Goal: Task Accomplishment & Management: Complete application form

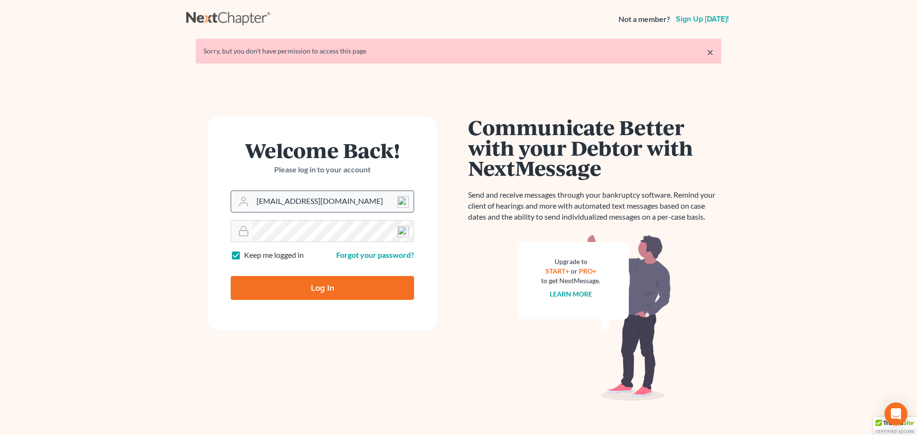
click at [361, 199] on input "[EMAIL_ADDRESS][DOMAIN_NAME]" at bounding box center [333, 201] width 161 height 21
type input "[EMAIL_ADDRESS][DOMAIN_NAME]"
click at [335, 284] on input "Log In" at bounding box center [322, 288] width 183 height 24
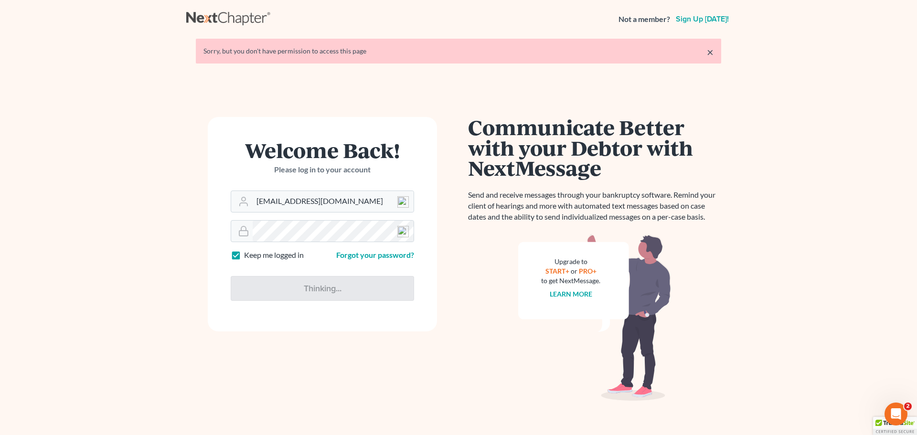
type input "Thinking..."
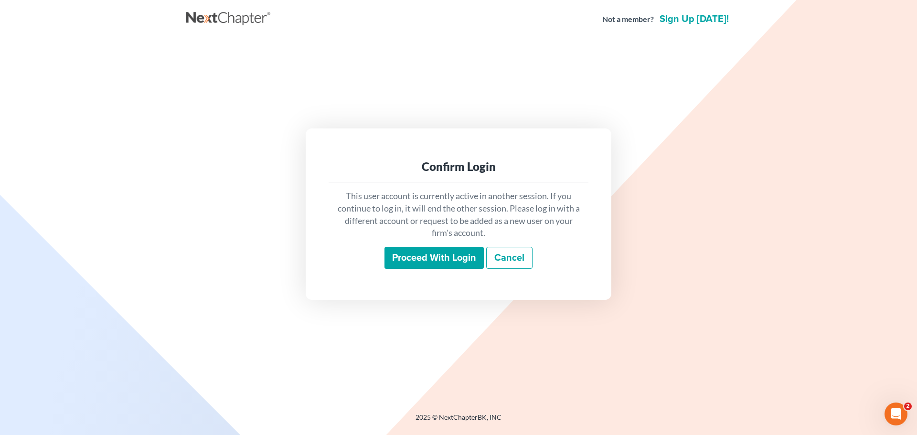
click at [424, 254] on input "Proceed with login" at bounding box center [433, 258] width 99 height 22
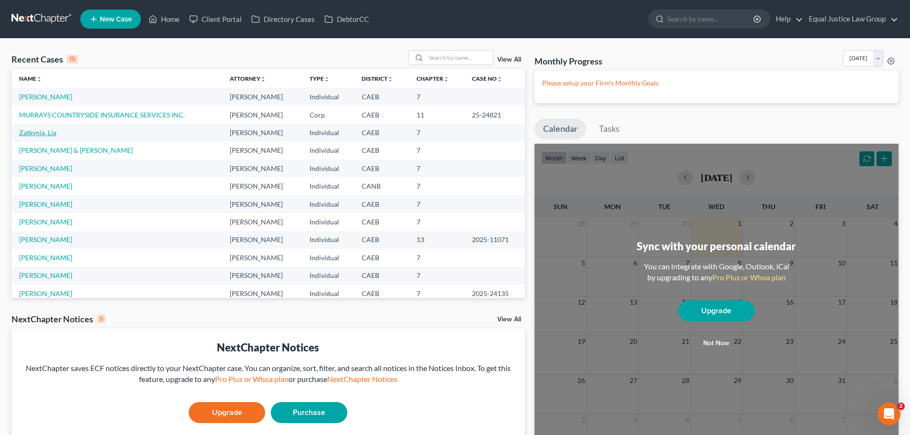
click at [30, 134] on link "Zatkynia, Lia" at bounding box center [37, 132] width 37 height 8
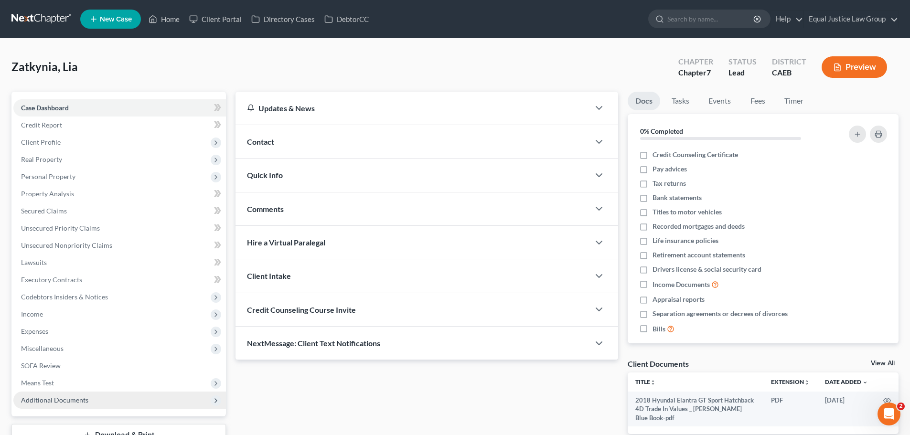
click at [73, 402] on span "Additional Documents" at bounding box center [54, 400] width 67 height 8
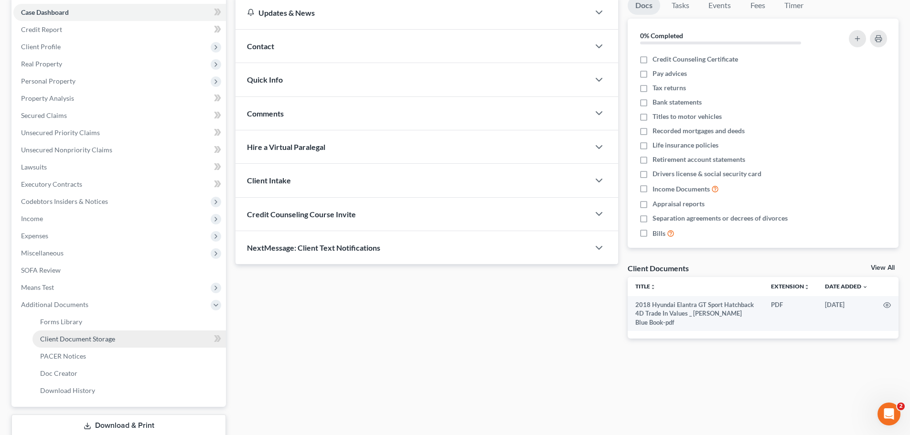
click at [113, 342] on span "Client Document Storage" at bounding box center [77, 339] width 75 height 8
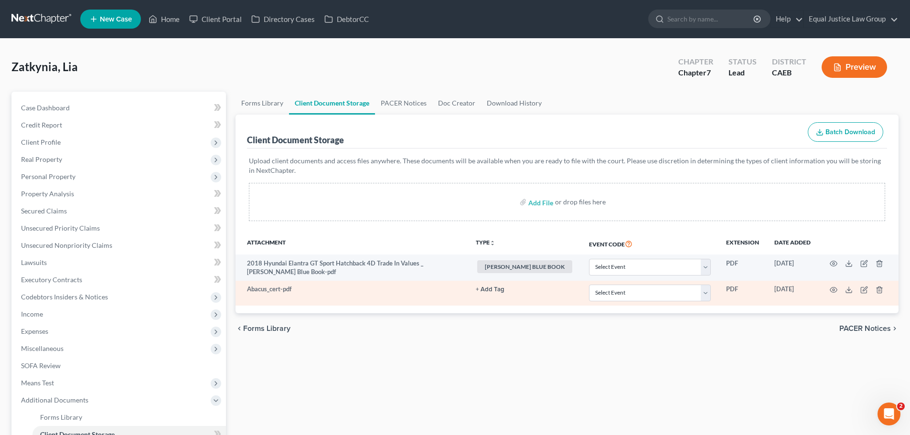
click at [504, 287] on button "+ Add Tag" at bounding box center [490, 290] width 29 height 6
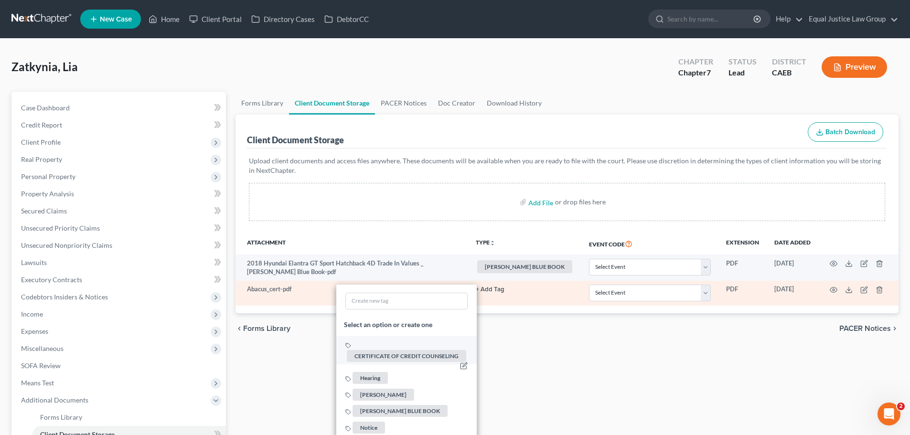
click at [426, 356] on span "CERTIFICATE OF CREDIT COUNSELING" at bounding box center [406, 357] width 119 height 12
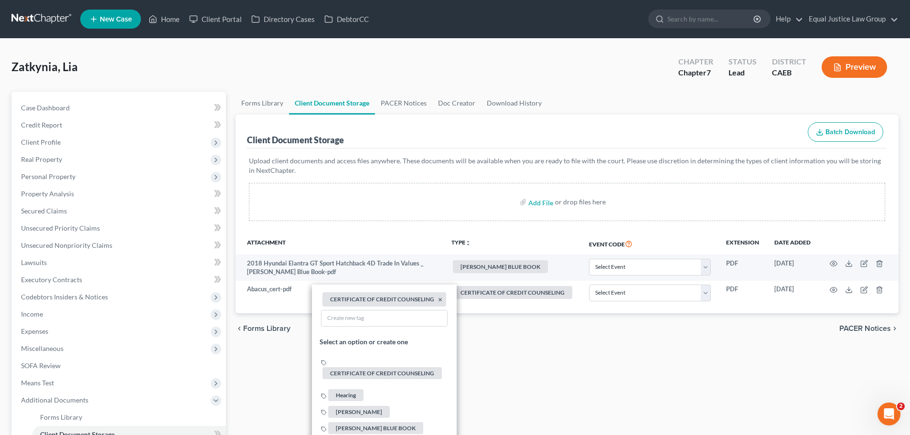
click at [574, 374] on div "Forms Library Client Document Storage PACER Notices Doc Creator Download Histor…" at bounding box center [567, 325] width 672 height 466
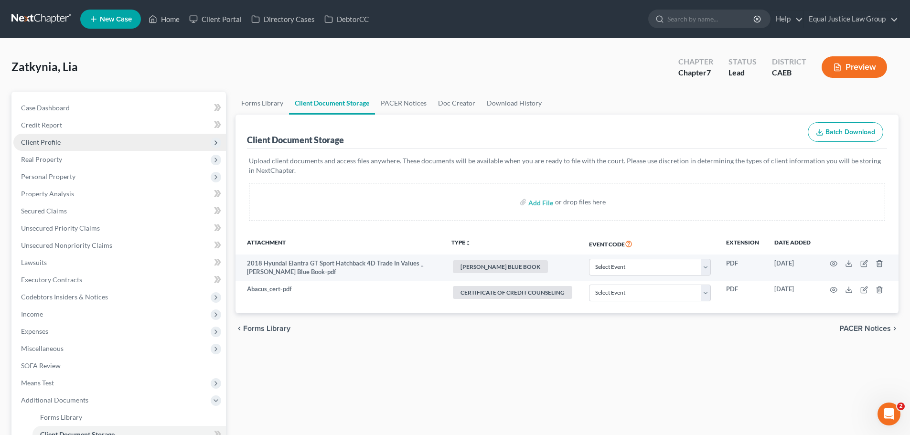
click at [47, 139] on span "Client Profile" at bounding box center [41, 142] width 40 height 8
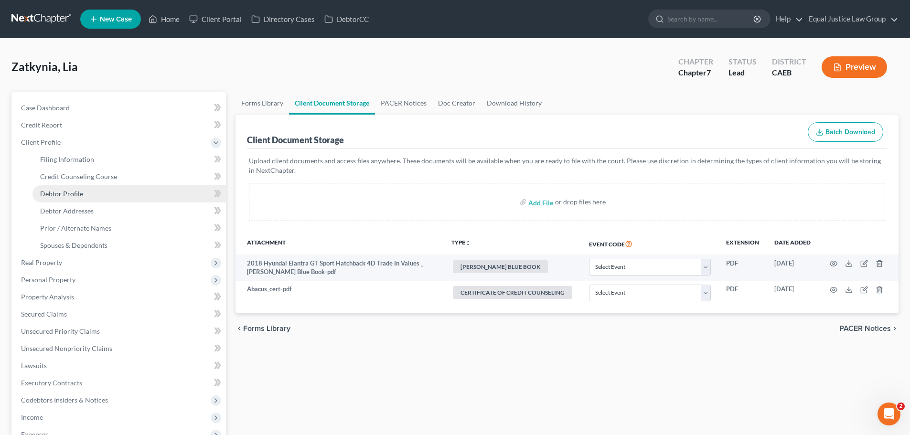
click at [73, 193] on span "Debtor Profile" at bounding box center [61, 194] width 43 height 8
select select "1"
select select "4"
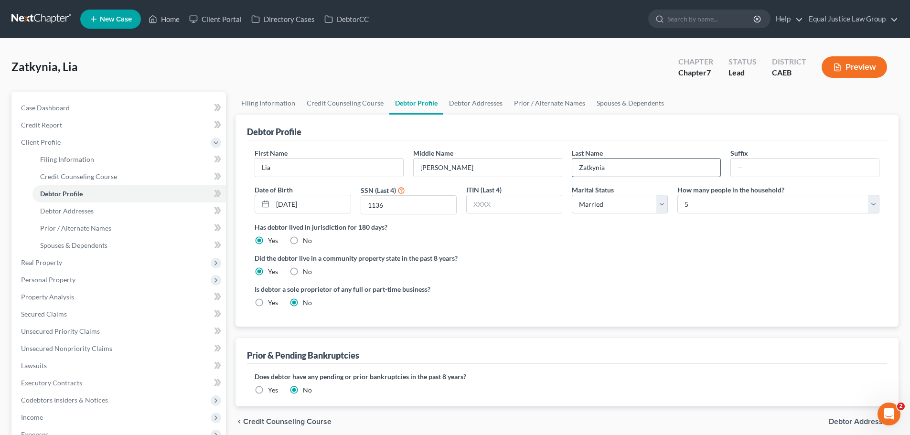
click at [626, 165] on input "Zatkynia" at bounding box center [646, 168] width 148 height 18
click at [613, 167] on input "Zatkynia" at bounding box center [646, 168] width 148 height 18
type input "Zatikyan"
click at [660, 265] on div "Did the debtor live in a community property state in the past 8 years? Yes No" at bounding box center [567, 264] width 625 height 23
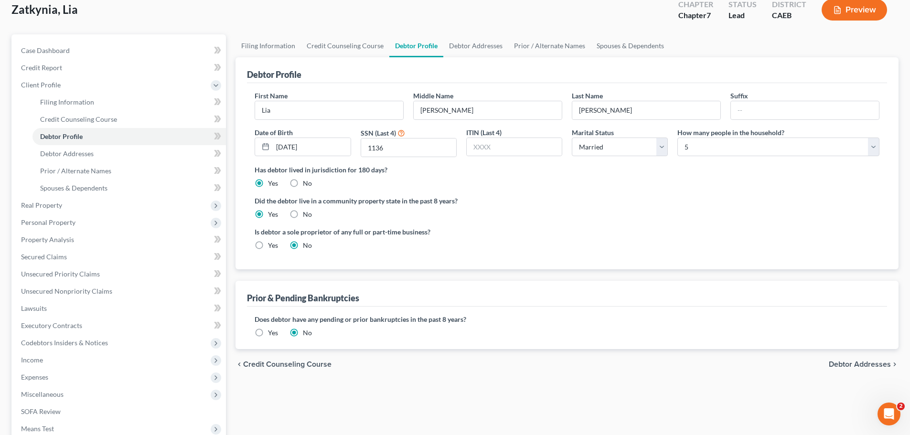
scroll to position [96, 0]
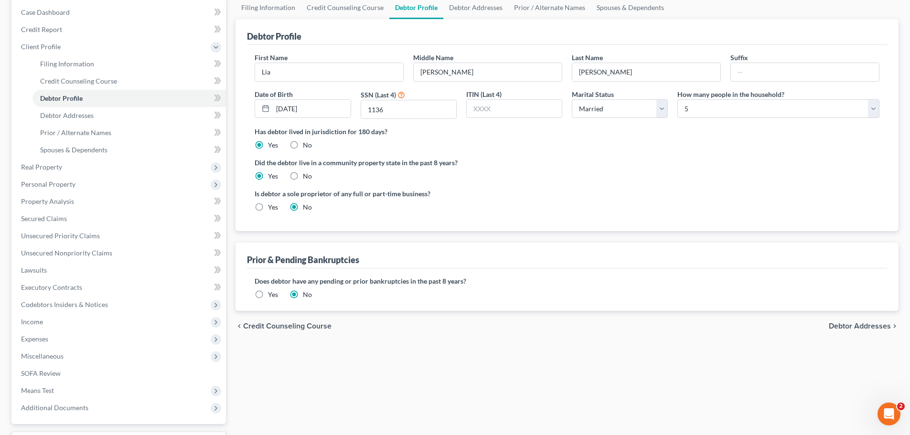
click at [845, 325] on span "Debtor Addresses" at bounding box center [860, 326] width 62 height 8
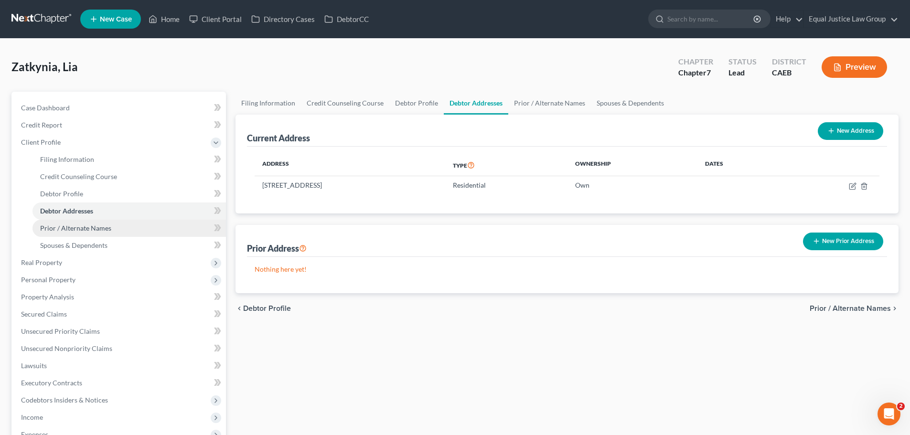
click at [74, 224] on span "Prior / Alternate Names" at bounding box center [75, 228] width 71 height 8
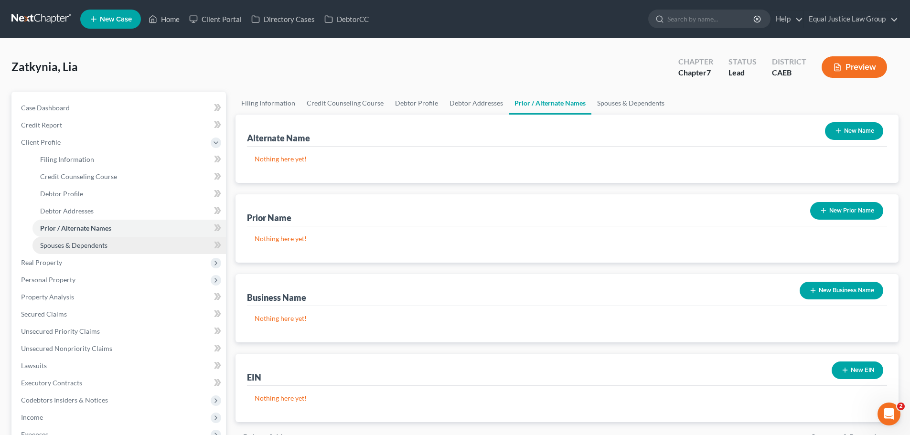
click at [91, 248] on span "Spouses & Dependents" at bounding box center [73, 245] width 67 height 8
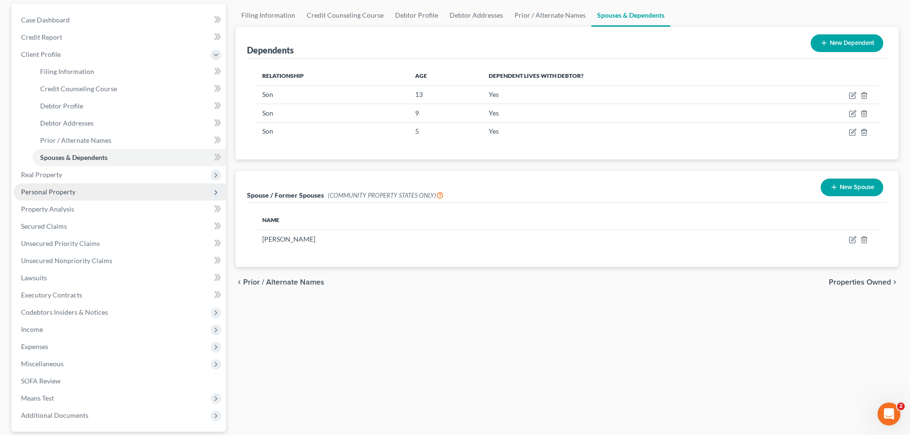
scroll to position [96, 0]
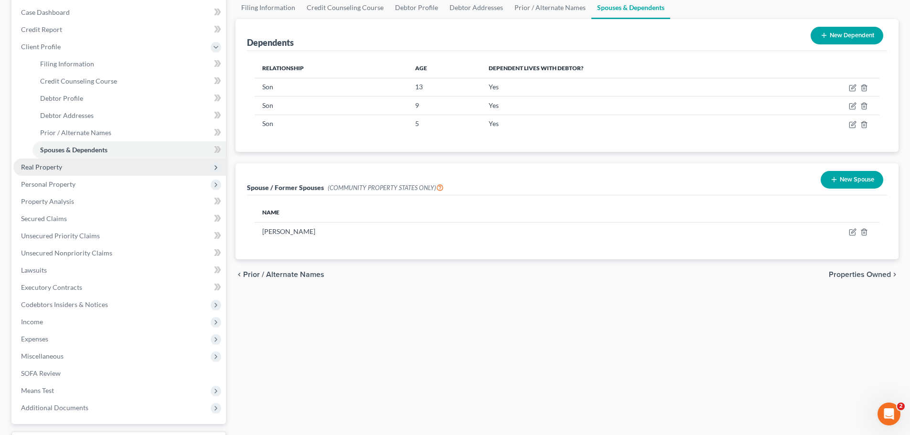
click at [50, 168] on span "Real Property" at bounding box center [41, 167] width 41 height 8
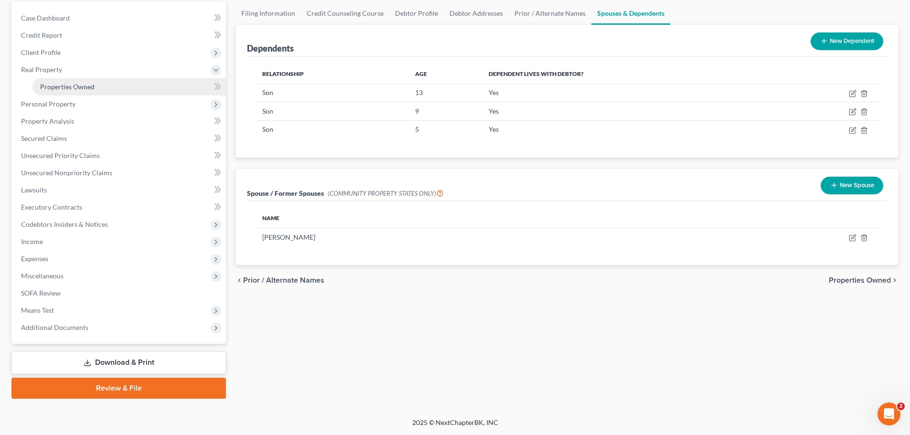
click at [83, 83] on span "Properties Owned" at bounding box center [67, 87] width 54 height 8
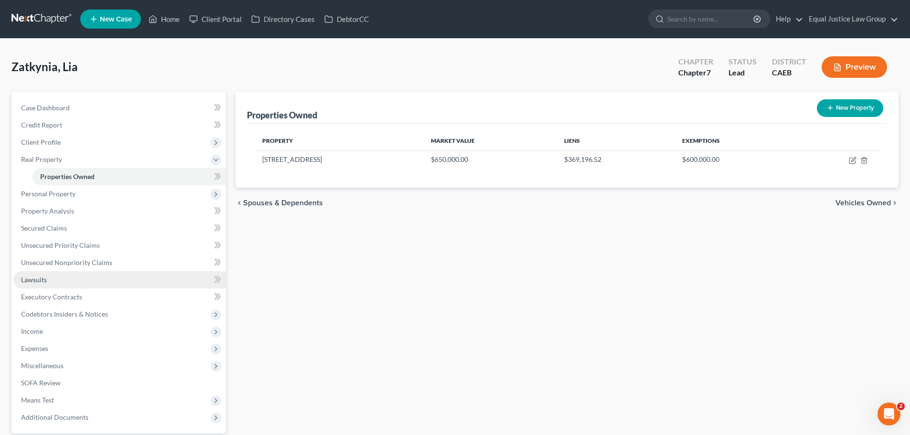
scroll to position [48, 0]
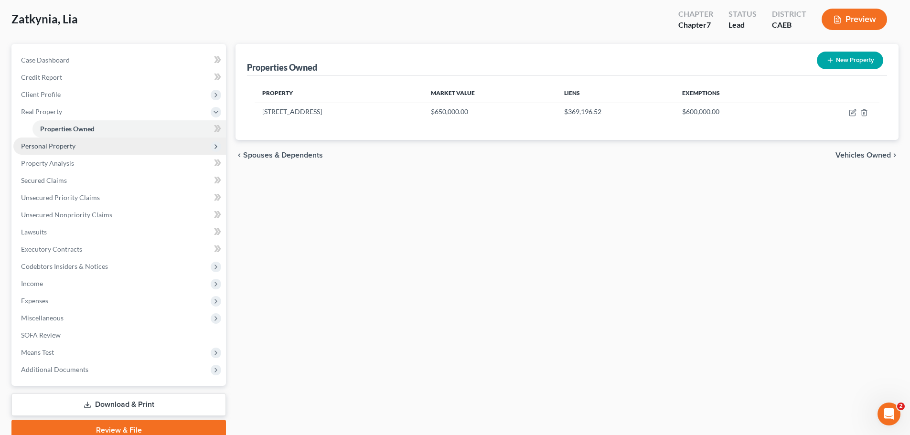
click at [75, 143] on span "Personal Property" at bounding box center [119, 146] width 213 height 17
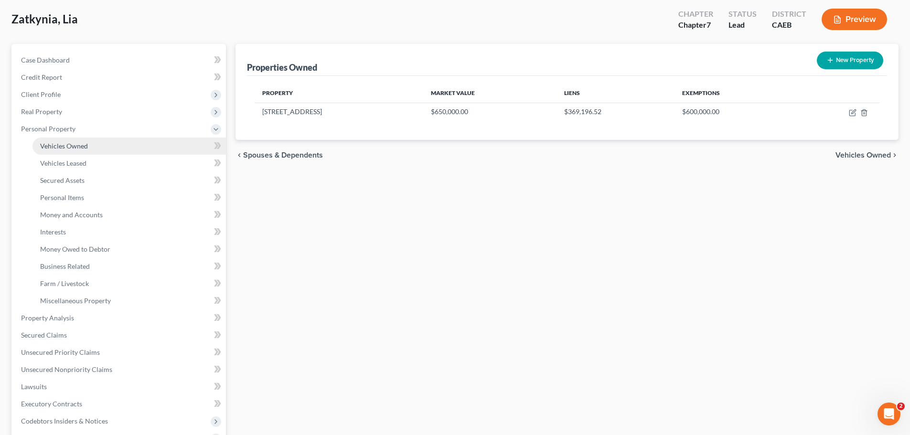
click at [80, 145] on span "Vehicles Owned" at bounding box center [64, 146] width 48 height 8
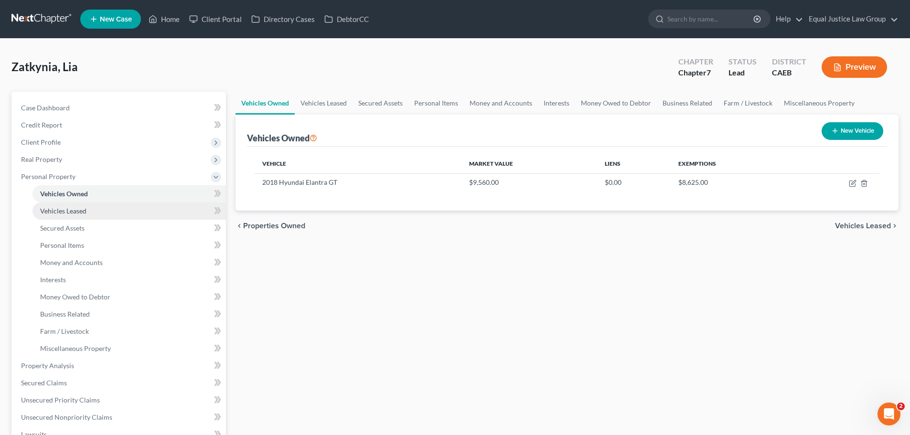
click at [84, 214] on span "Vehicles Leased" at bounding box center [63, 211] width 46 height 8
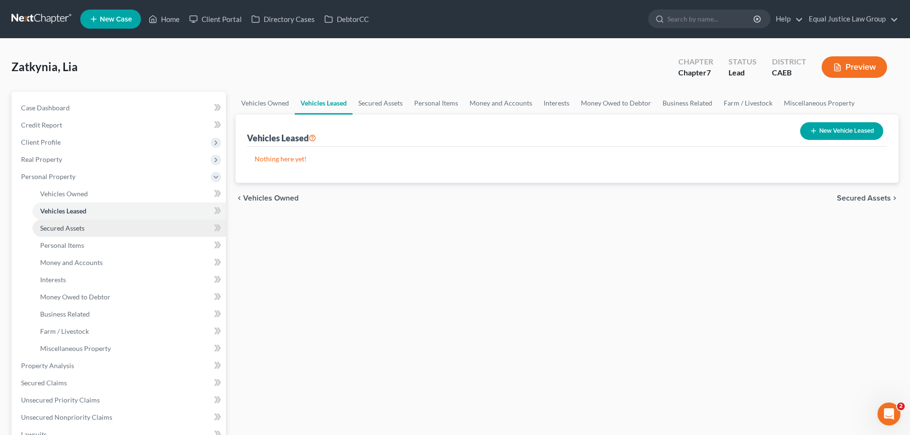
click at [84, 224] on span "Secured Assets" at bounding box center [62, 228] width 44 height 8
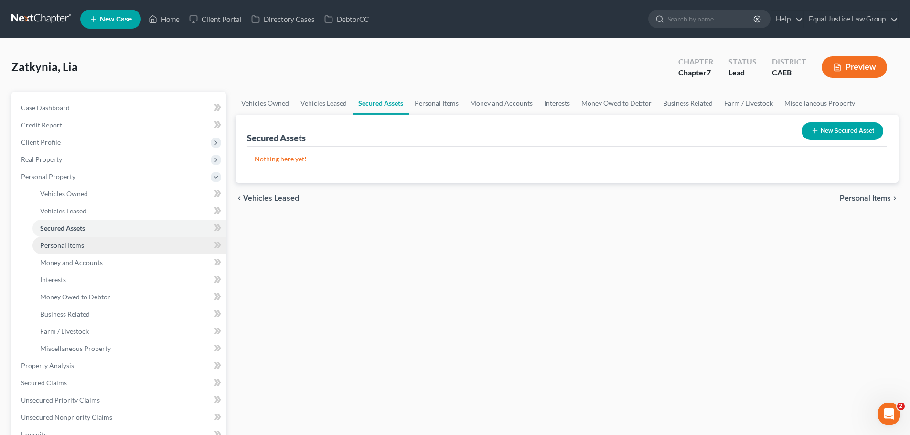
click at [86, 245] on link "Personal Items" at bounding box center [128, 245] width 193 height 17
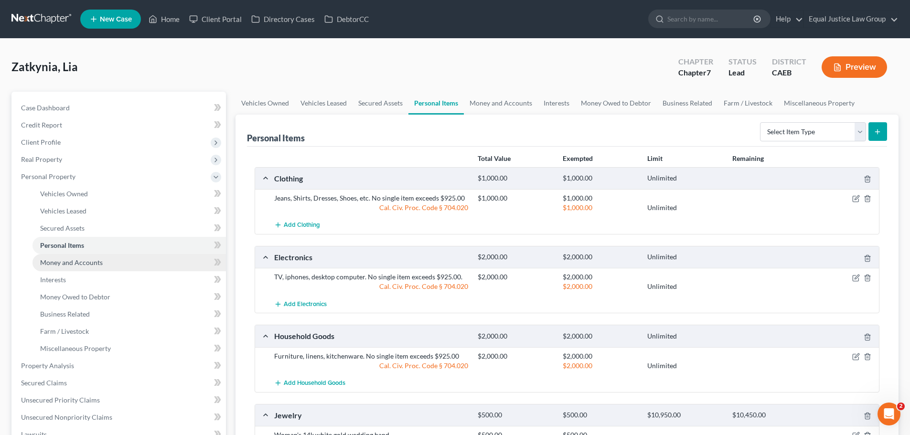
click at [89, 264] on span "Money and Accounts" at bounding box center [71, 262] width 63 height 8
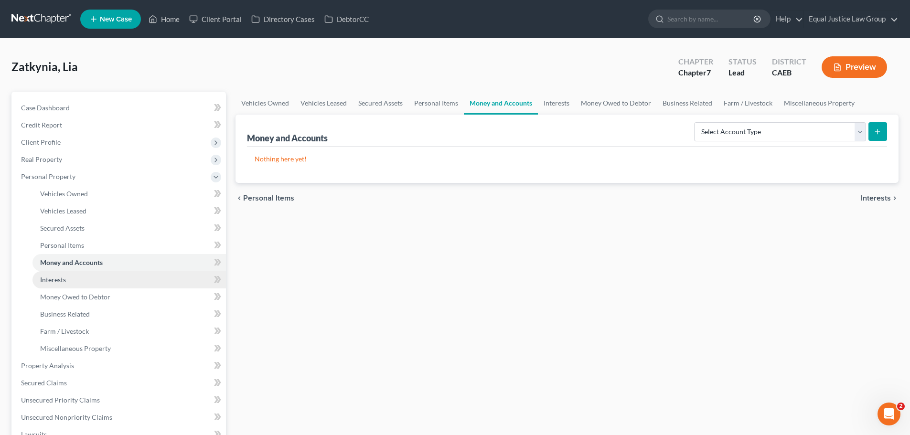
click at [68, 281] on link "Interests" at bounding box center [128, 279] width 193 height 17
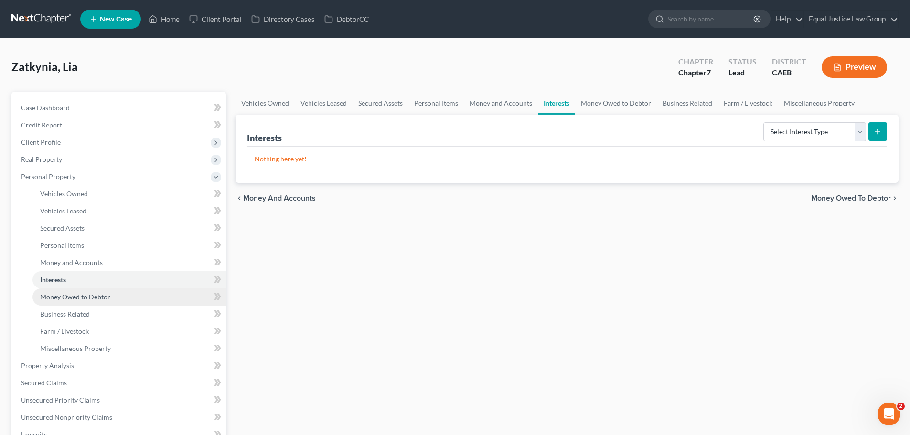
click at [75, 298] on span "Money Owed to Debtor" at bounding box center [75, 297] width 70 height 8
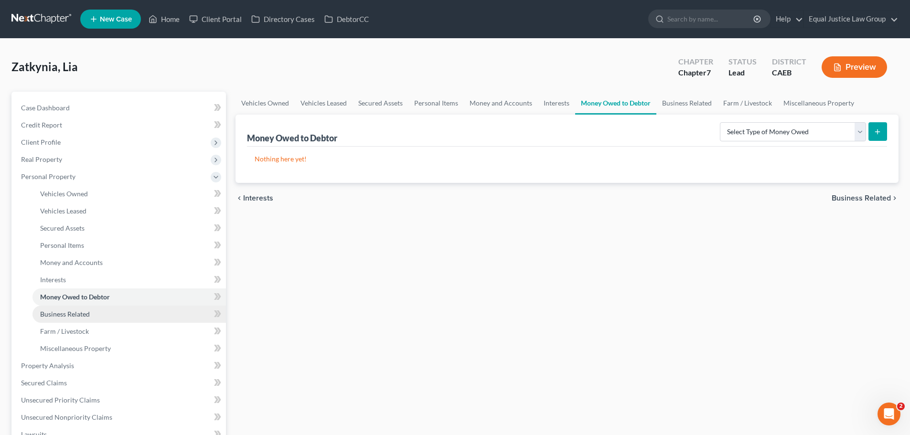
click at [83, 313] on span "Business Related" at bounding box center [65, 314] width 50 height 8
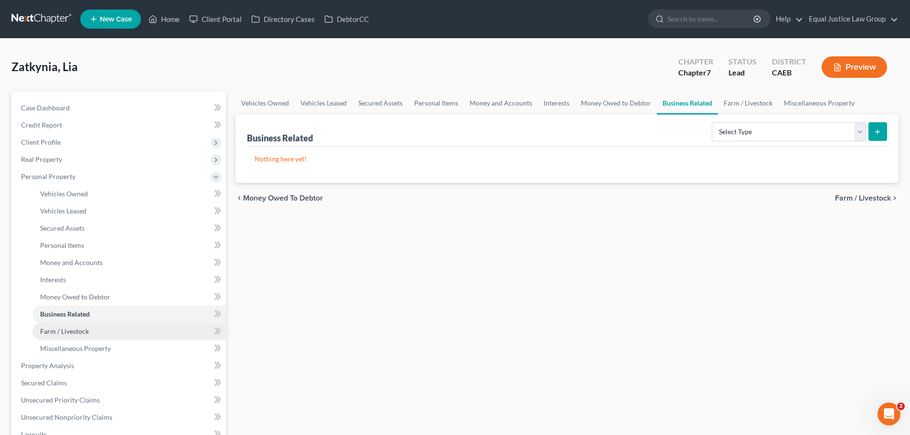
click at [85, 330] on span "Farm / Livestock" at bounding box center [64, 331] width 49 height 8
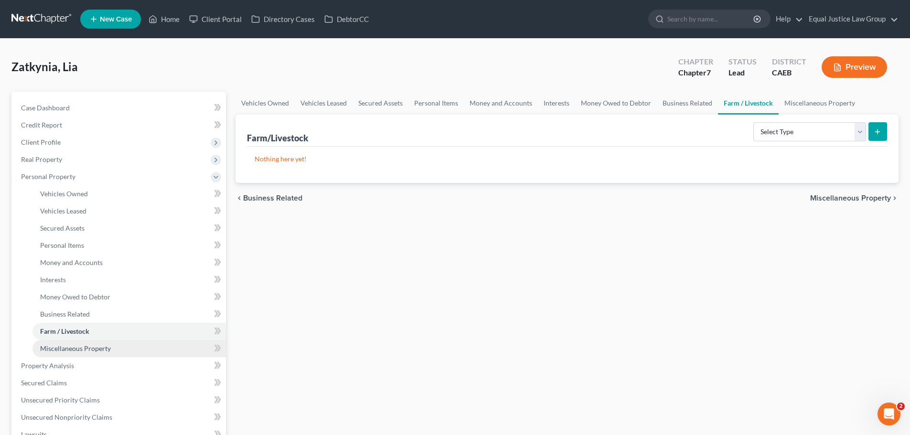
click at [101, 347] on span "Miscellaneous Property" at bounding box center [75, 348] width 71 height 8
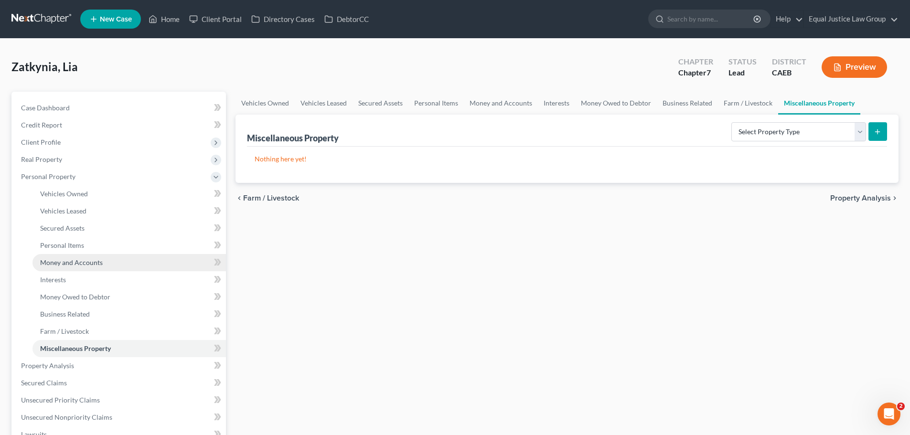
click at [87, 260] on span "Money and Accounts" at bounding box center [71, 262] width 63 height 8
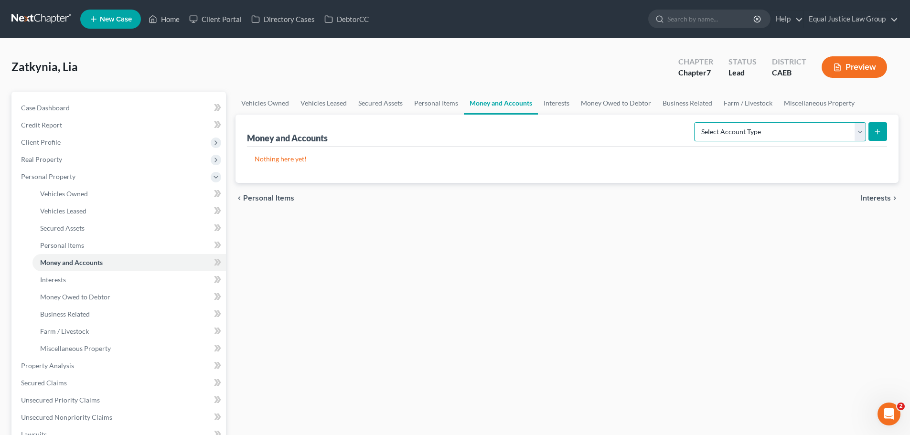
click at [834, 135] on select "Select Account Type Brokerage Cash on Hand Certificates of Deposit Checking Acc…" at bounding box center [780, 131] width 172 height 19
click at [585, 133] on div "Money and Accounts Select Account Type Brokerage Cash on Hand Certificates of D…" at bounding box center [567, 131] width 640 height 32
drag, startPoint x: 55, startPoint y: 105, endPoint x: 70, endPoint y: 115, distance: 17.5
click at [56, 105] on span "Case Dashboard" at bounding box center [45, 108] width 49 height 8
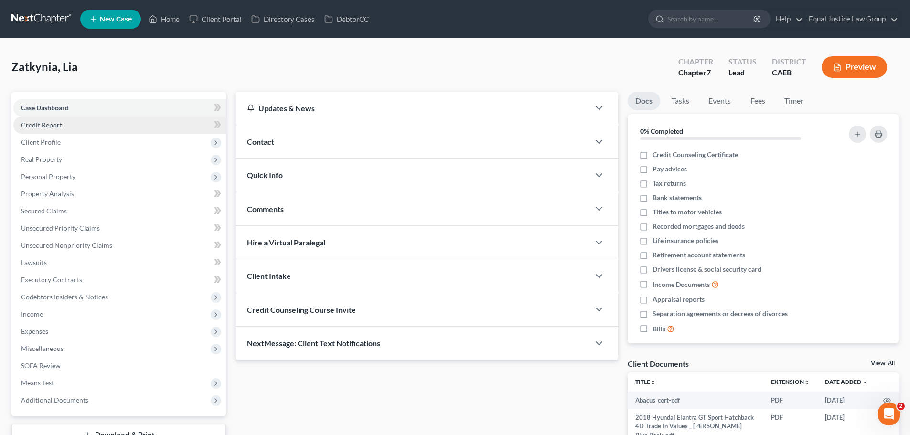
click at [38, 122] on span "Credit Report" at bounding box center [41, 125] width 41 height 8
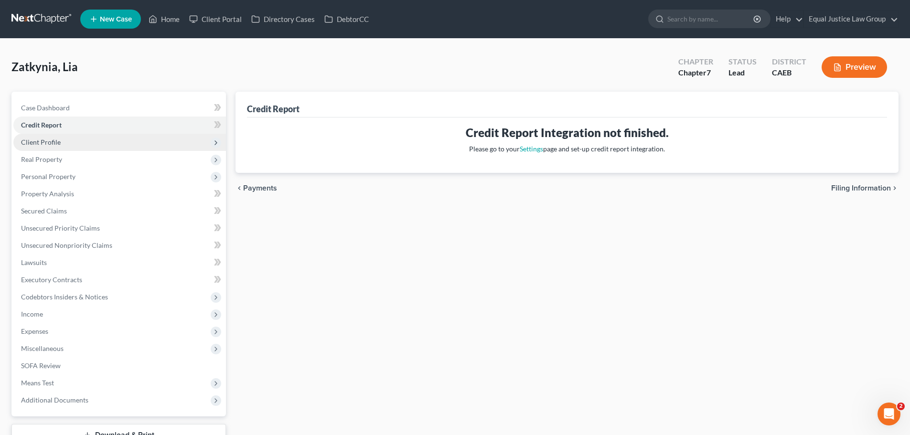
click at [56, 143] on span "Client Profile" at bounding box center [41, 142] width 40 height 8
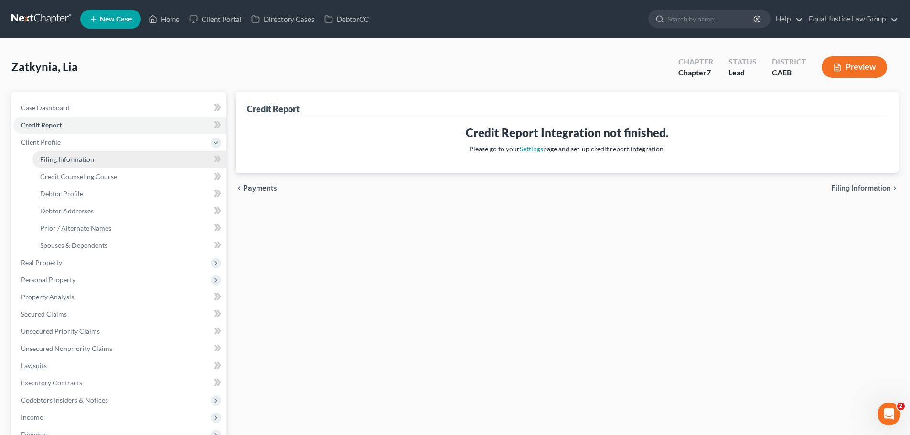
click at [74, 156] on span "Filing Information" at bounding box center [67, 159] width 54 height 8
select select "1"
select select "0"
select select "4"
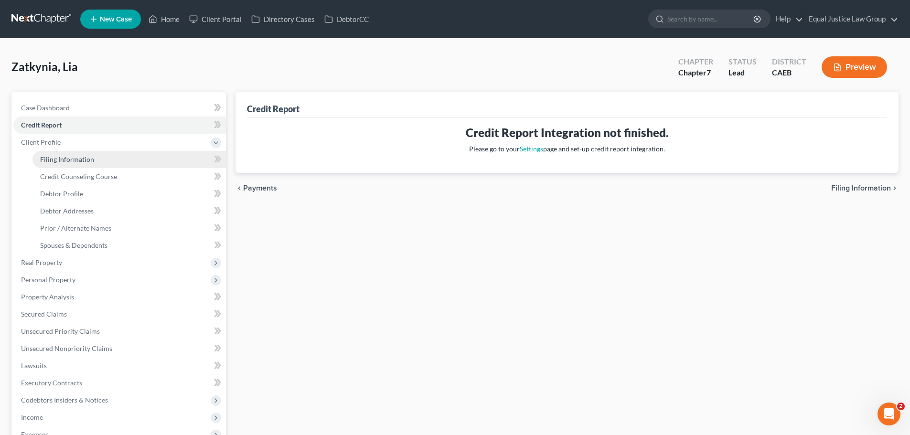
select select "1"
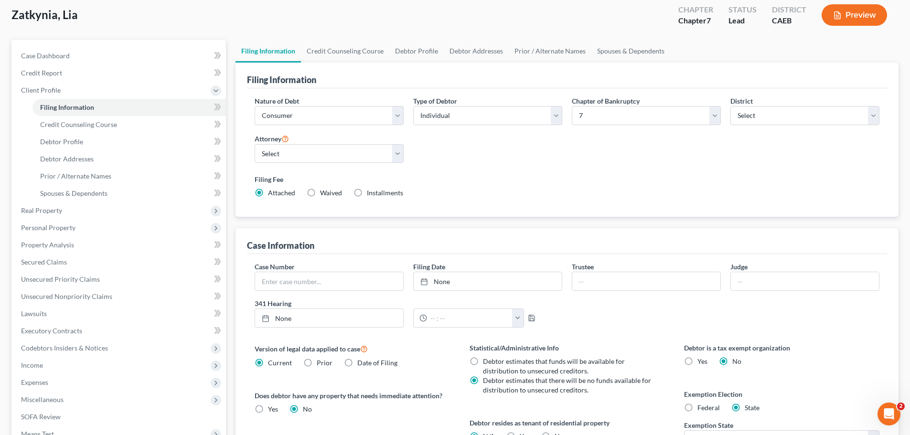
scroll to position [48, 0]
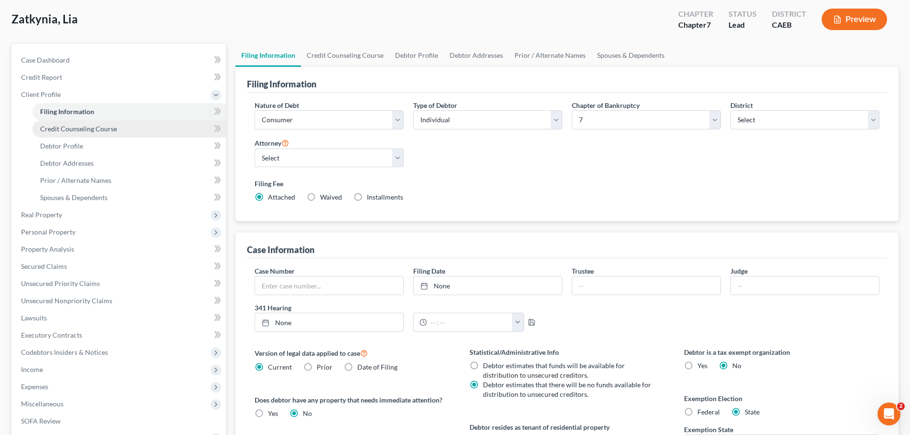
click at [93, 133] on link "Credit Counseling Course" at bounding box center [128, 128] width 193 height 17
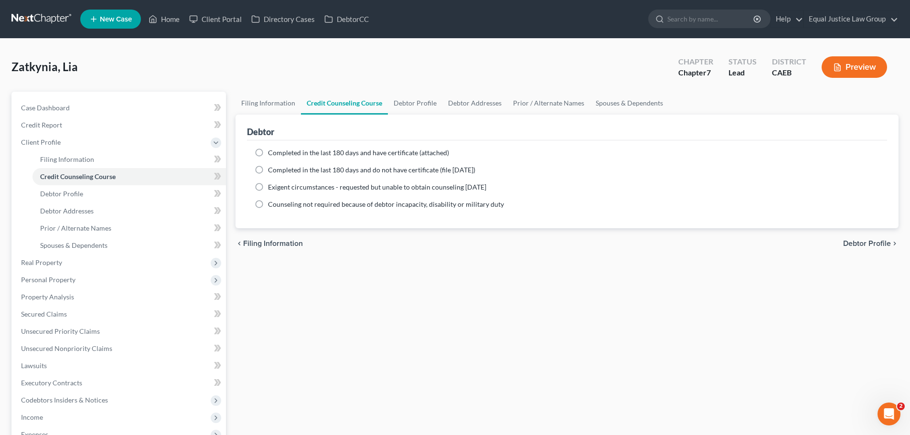
click at [277, 150] on span "Completed in the last 180 days and have certificate (attached)" at bounding box center [358, 153] width 181 height 8
click at [277, 150] on input "Completed in the last 180 days and have certificate (attached)" at bounding box center [275, 151] width 6 height 6
radio input "true"
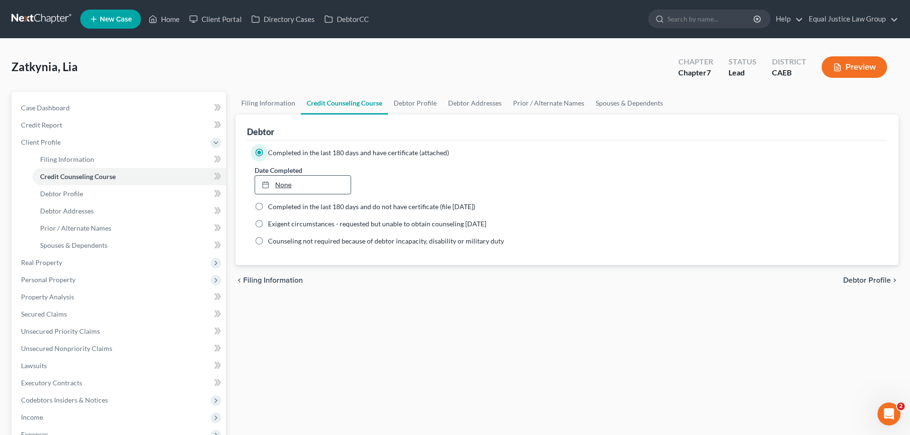
click at [304, 186] on link "None" at bounding box center [302, 185] width 95 height 18
type input "10/1/2025"
click at [862, 278] on span "Debtor Profile" at bounding box center [867, 281] width 48 height 8
select select "1"
select select "4"
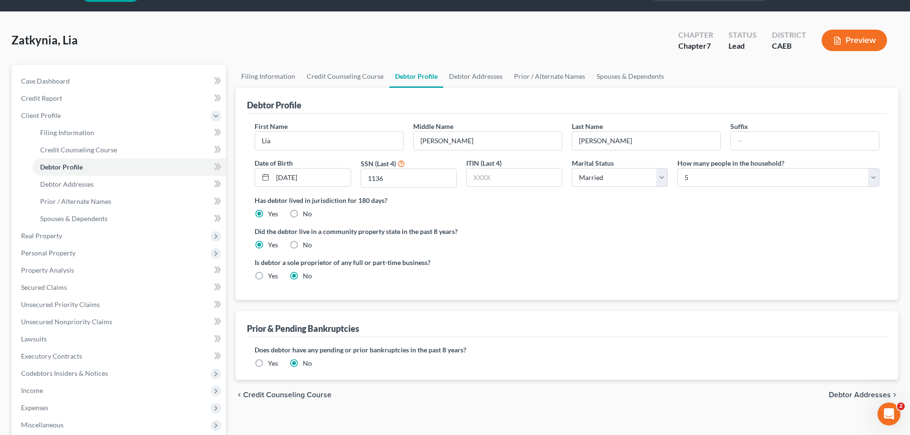
scroll to position [48, 0]
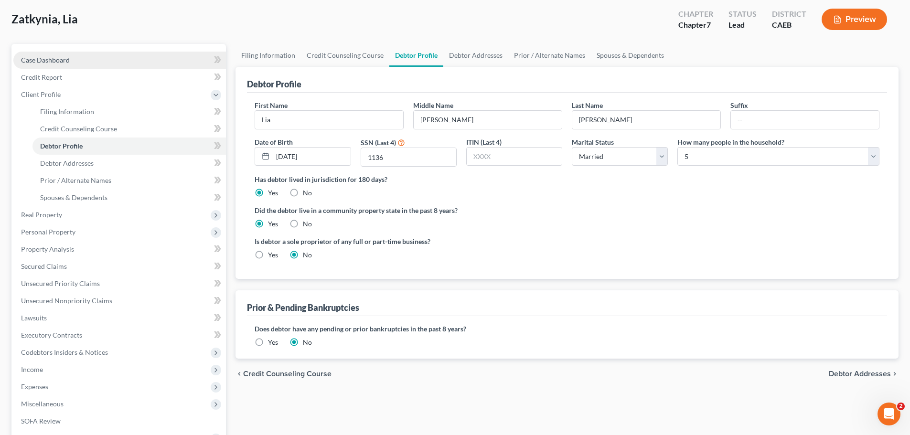
click at [69, 59] on span "Case Dashboard" at bounding box center [45, 60] width 49 height 8
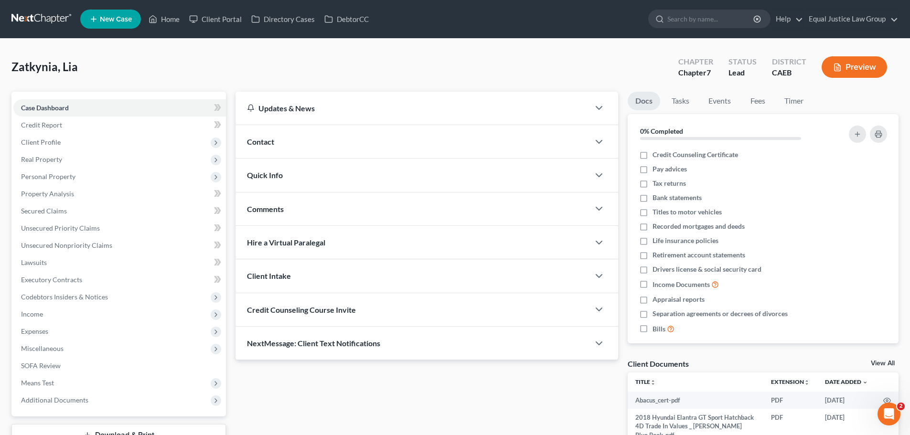
click at [377, 148] on div "Contact" at bounding box center [412, 141] width 354 height 33
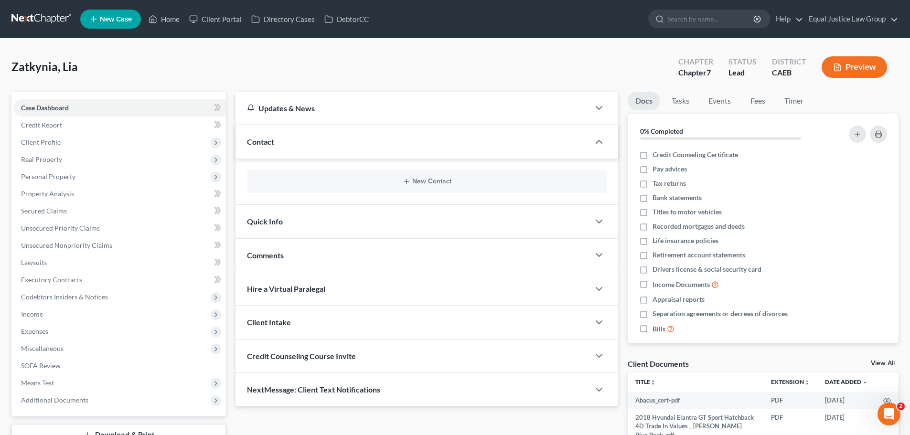
click at [377, 148] on div "Contact" at bounding box center [412, 141] width 354 height 33
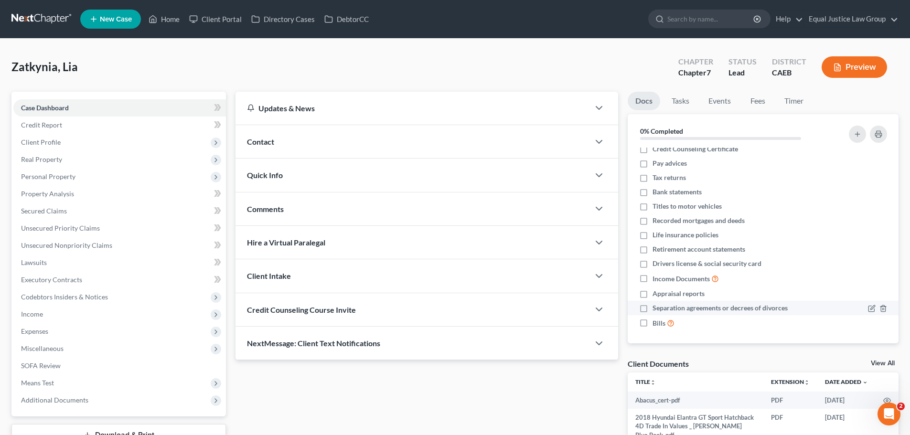
scroll to position [9, 0]
click at [159, 14] on link "Home" at bounding box center [164, 19] width 41 height 17
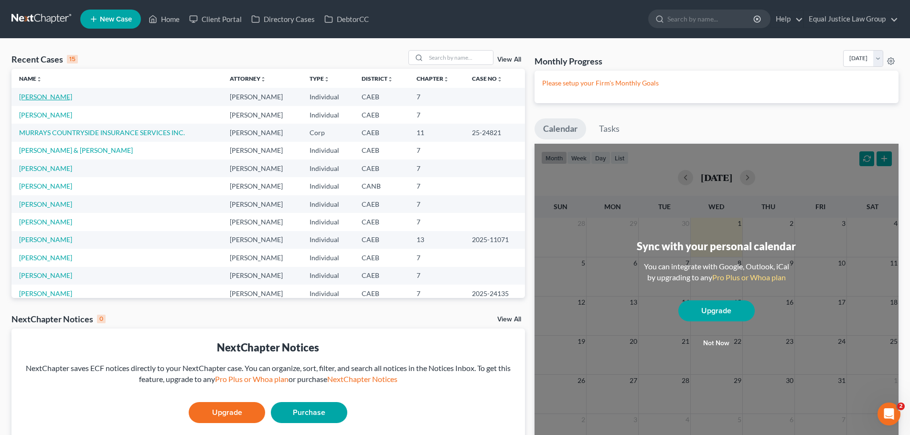
click at [46, 96] on link "Zatikyan, Lia" at bounding box center [45, 97] width 53 height 8
